Goal: Transaction & Acquisition: Purchase product/service

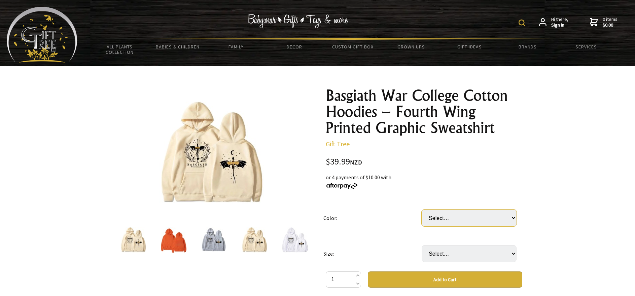
click at [469, 215] on select "Select… Beige white Dark Grey Pink Navy Blue orange" at bounding box center [469, 218] width 95 height 17
click at [505, 163] on div "$39.99 NZD" at bounding box center [424, 162] width 197 height 9
click at [179, 246] on img at bounding box center [174, 240] width 26 height 26
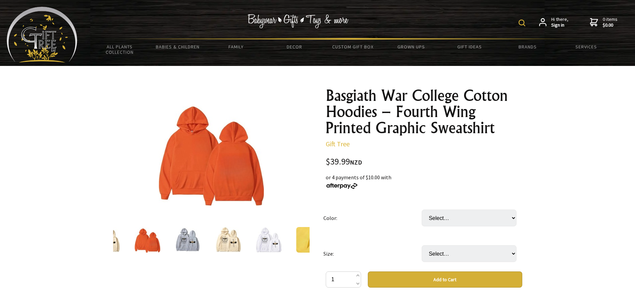
click at [177, 235] on img at bounding box center [188, 240] width 26 height 26
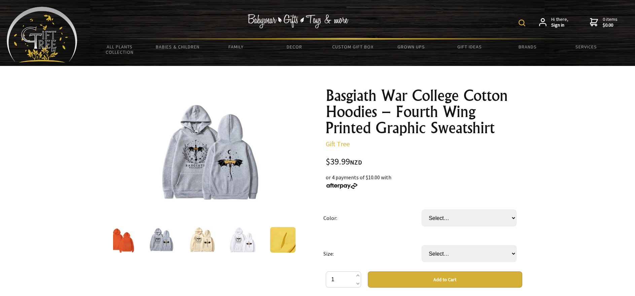
click at [177, 240] on div at bounding box center [161, 240] width 40 height 28
click at [201, 244] on img at bounding box center [202, 240] width 26 height 26
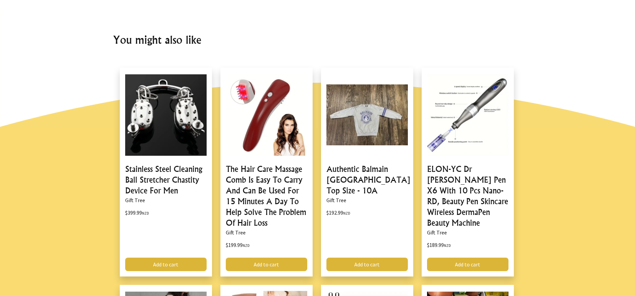
scroll to position [572, 0]
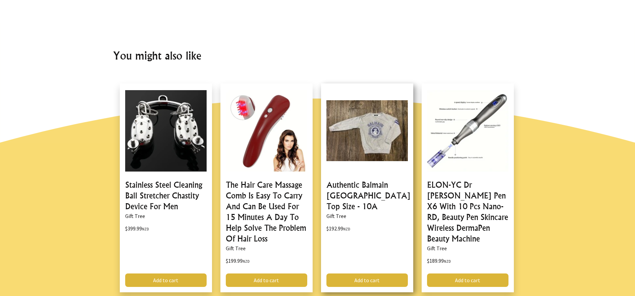
click at [373, 135] on link at bounding box center [367, 188] width 92 height 209
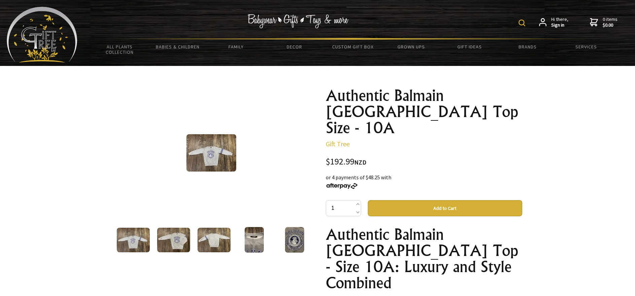
click at [171, 238] on img at bounding box center [173, 240] width 33 height 25
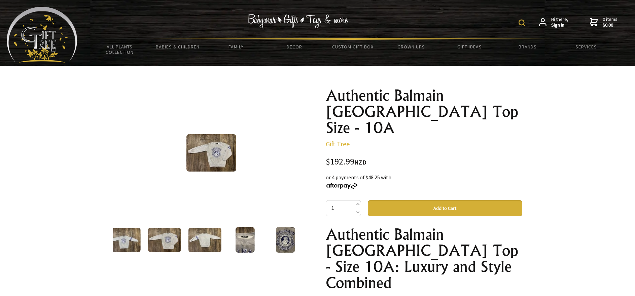
click at [204, 237] on img at bounding box center [204, 240] width 33 height 25
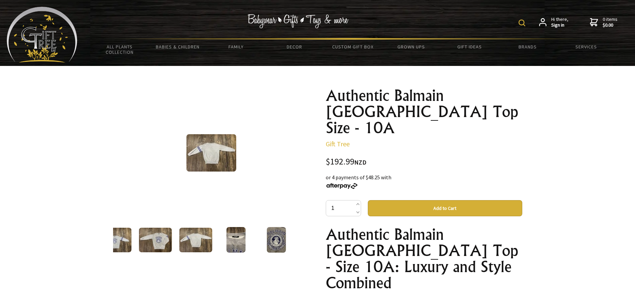
click at [273, 234] on img at bounding box center [276, 240] width 19 height 26
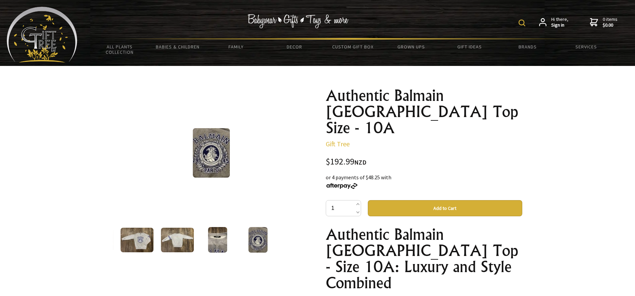
click at [523, 24] on img at bounding box center [522, 23] width 7 height 7
type input "basgaith"
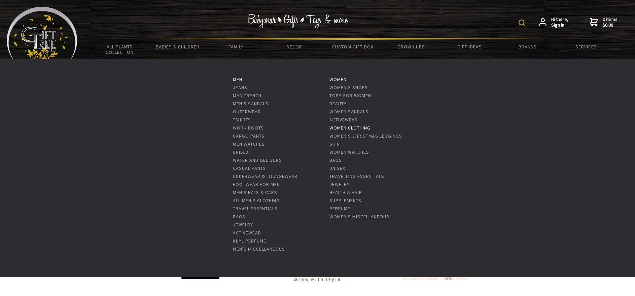
click at [362, 127] on link "Women Clothing" at bounding box center [350, 128] width 41 height 6
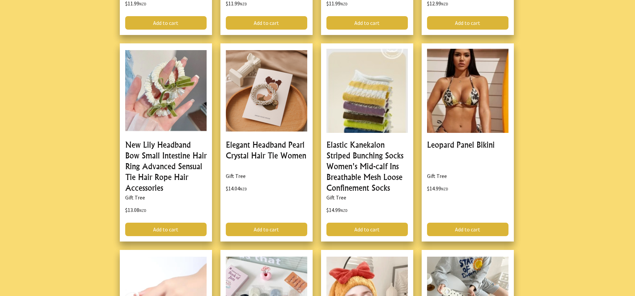
scroll to position [438, 0]
